Goal: Task Accomplishment & Management: Complete application form

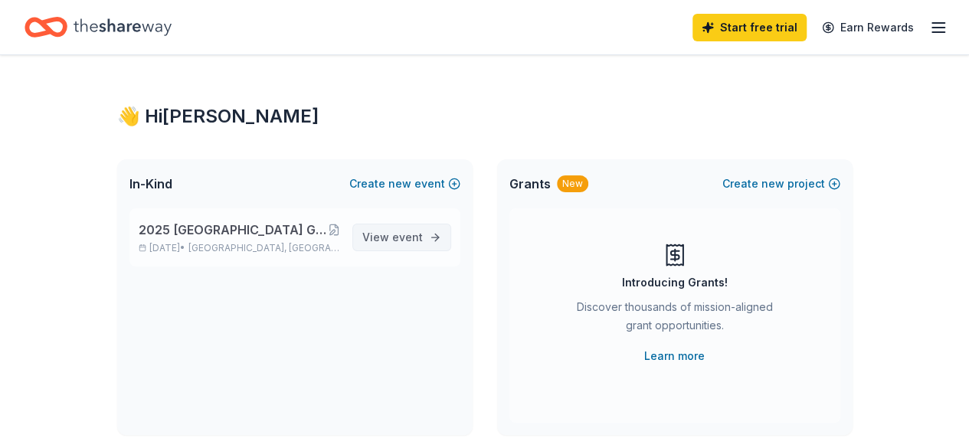
click at [422, 238] on span "event" at bounding box center [407, 237] width 31 height 13
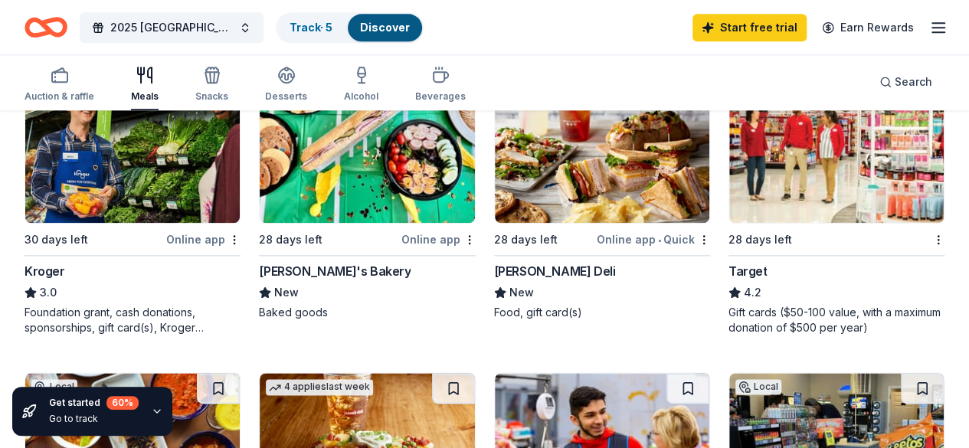
scroll to position [784, 0]
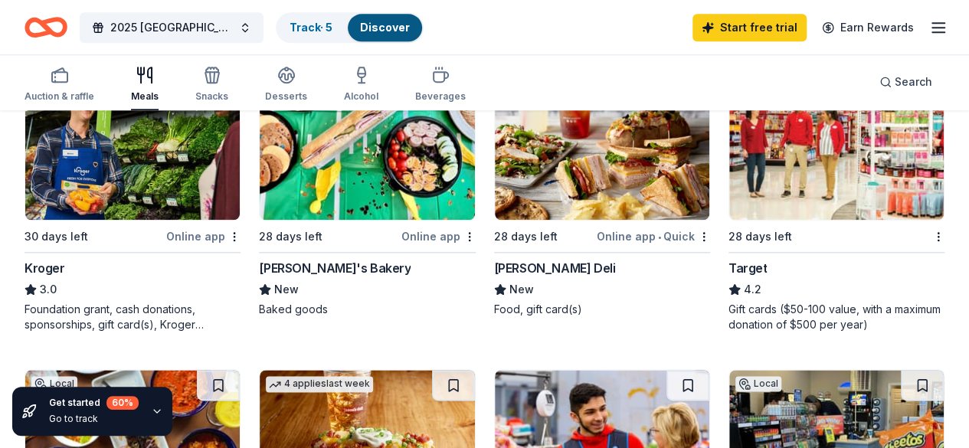
click at [474, 370] on img at bounding box center [367, 443] width 214 height 146
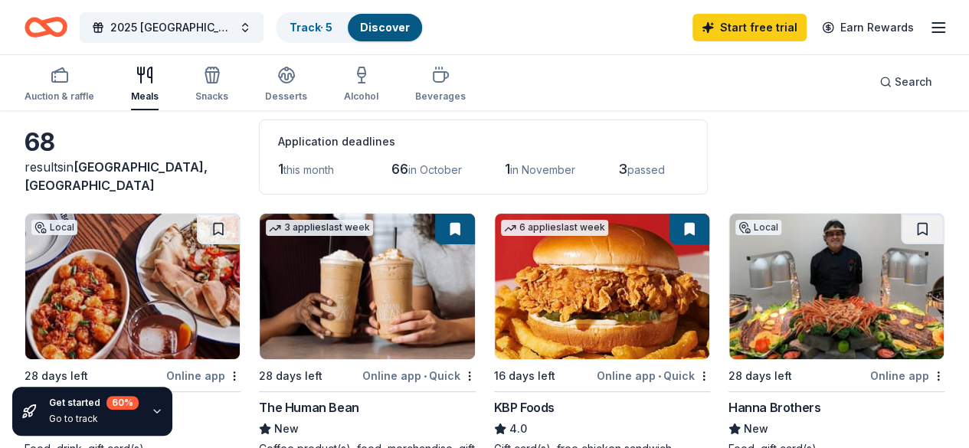
scroll to position [67, 0]
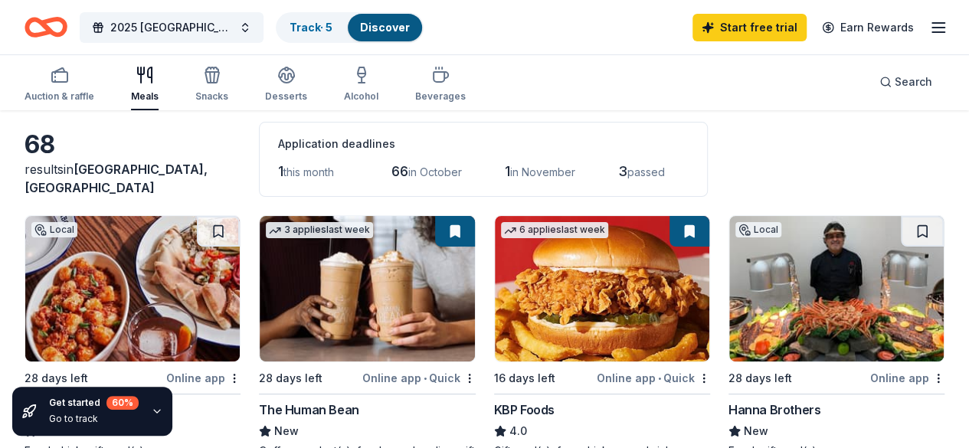
click at [241, 88] on div "Auction & raffle Meals Snacks Desserts Alcohol Beverages" at bounding box center [245, 85] width 441 height 51
click at [226, 88] on div "Snacks" at bounding box center [211, 84] width 33 height 37
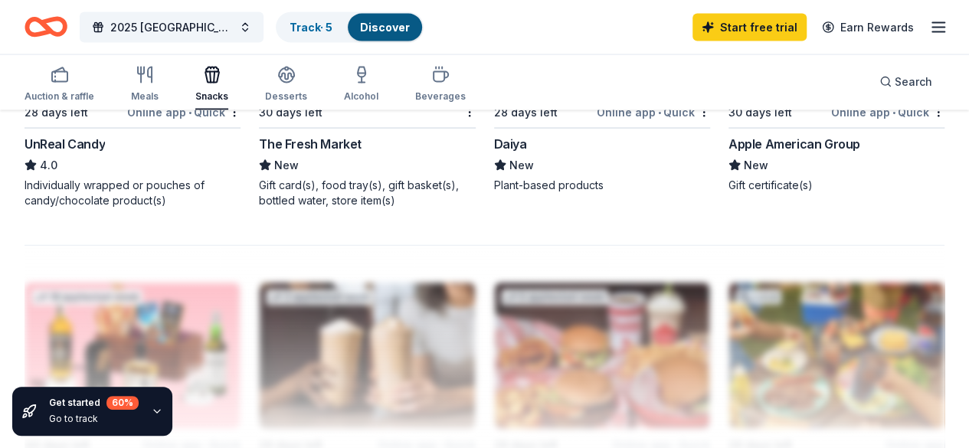
scroll to position [1502, 0]
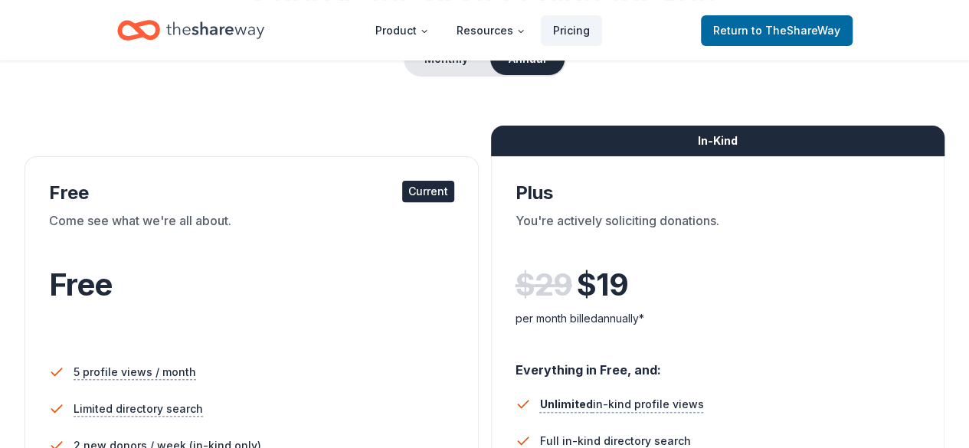
scroll to position [163, 0]
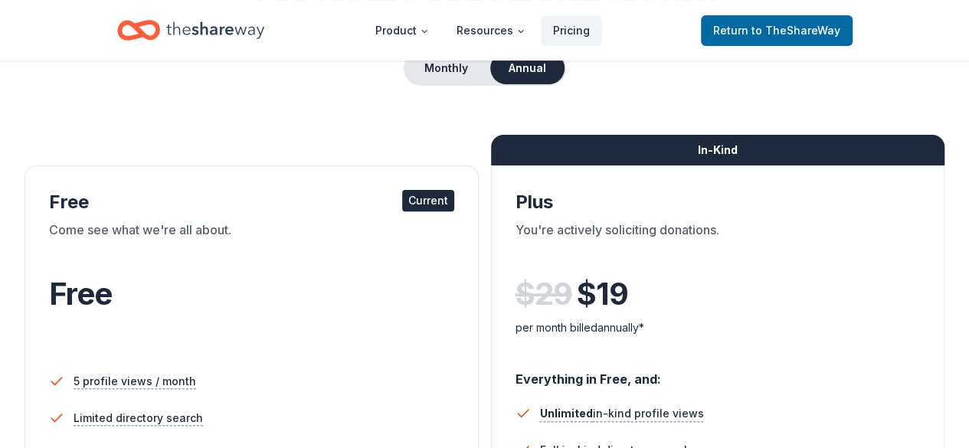
click at [402, 203] on div "Current" at bounding box center [428, 200] width 52 height 21
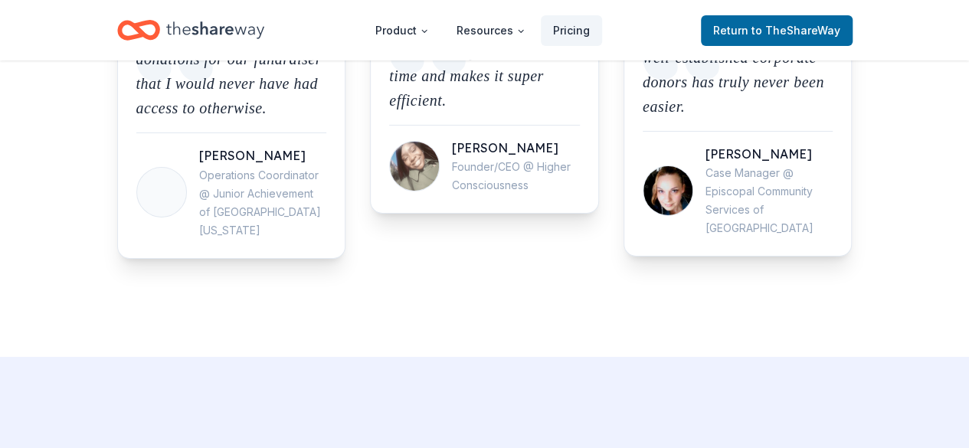
scroll to position [3245, 0]
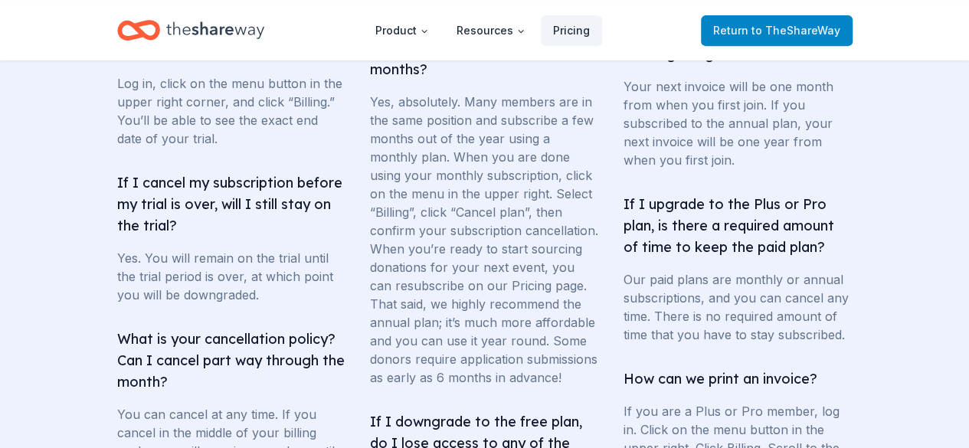
click at [745, 31] on span "Return to TheShareWay" at bounding box center [776, 30] width 127 height 18
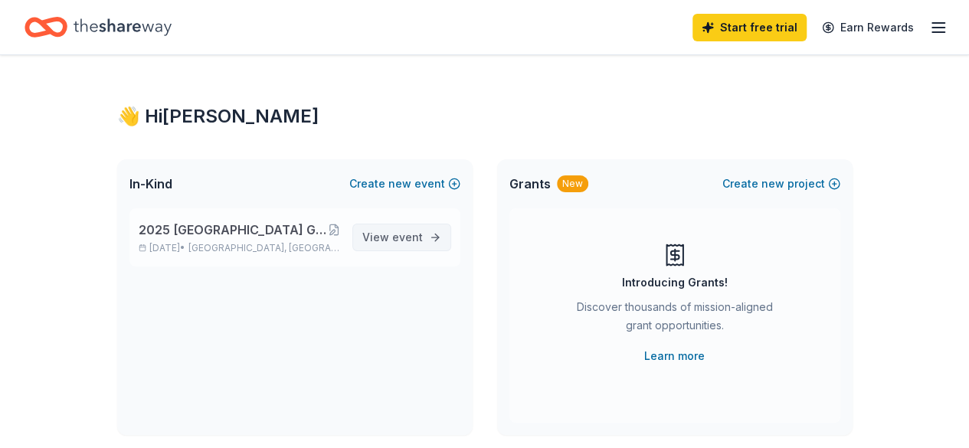
click at [412, 224] on link "View event" at bounding box center [401, 238] width 99 height 28
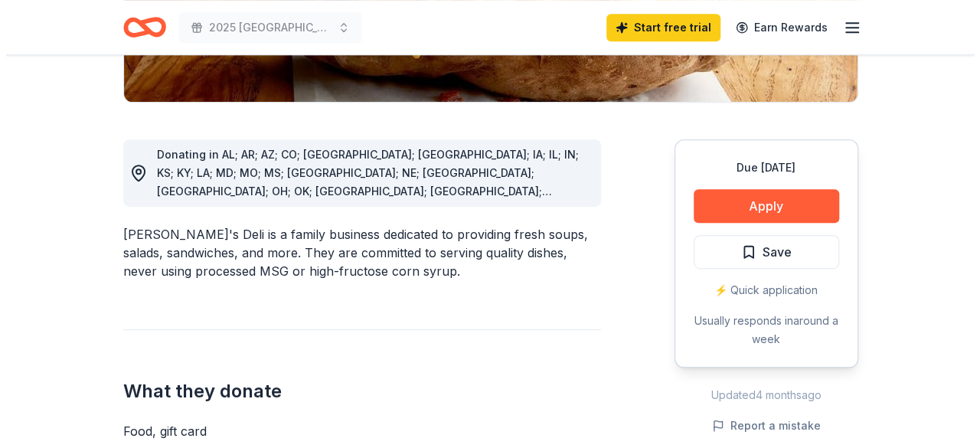
scroll to position [366, 0]
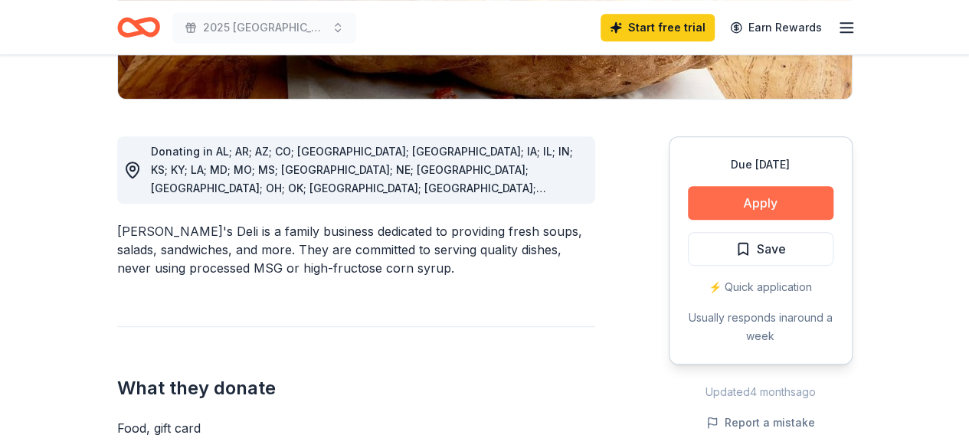
click at [717, 203] on button "Apply" at bounding box center [761, 203] width 146 height 34
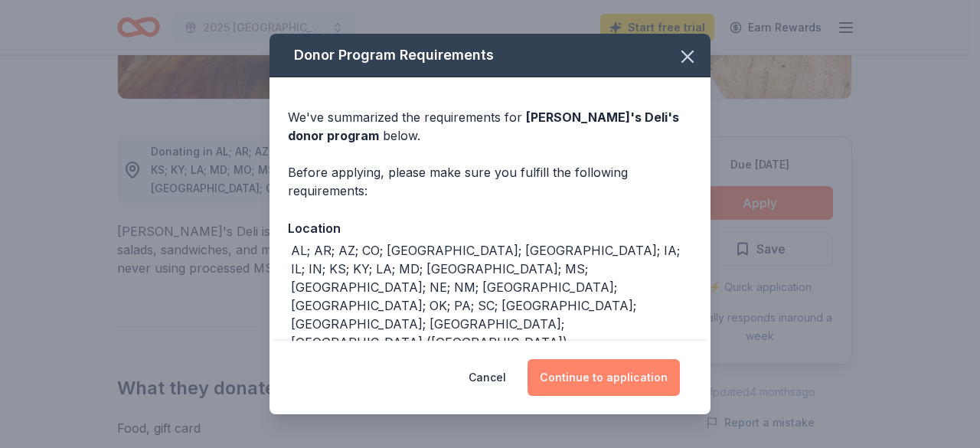
click at [567, 388] on button "Continue to application" at bounding box center [604, 377] width 152 height 37
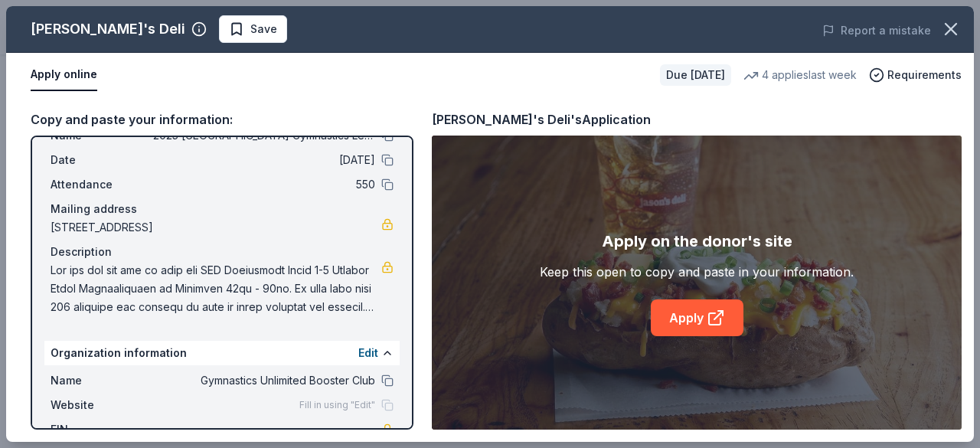
scroll to position [52, 0]
click at [697, 321] on link "Apply" at bounding box center [697, 317] width 93 height 37
